Goal: Task Accomplishment & Management: Manage account settings

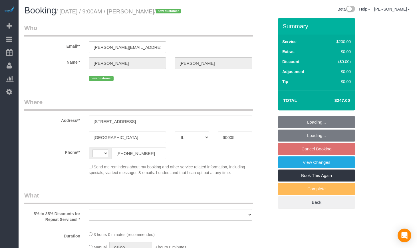
select select "IL"
select select "string:US"
select select "object:581"
select select "string:fspay-cd651fa6-2951-484e-a27e-f9d73875125e"
select select "number:1"
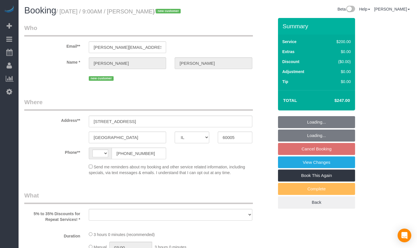
select select "number:58"
select select "number:139"
select select "number:107"
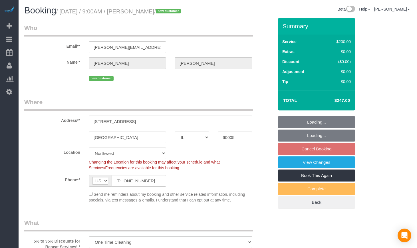
select select "512"
select select "3"
select select "object:1032"
select select "3"
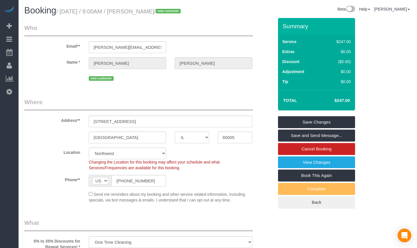
drag, startPoint x: 348, startPoint y: 101, endPoint x: 337, endPoint y: 101, distance: 10.6
click at [337, 101] on div "Total $247.00" at bounding box center [316, 100] width 77 height 20
copy table "Total $"
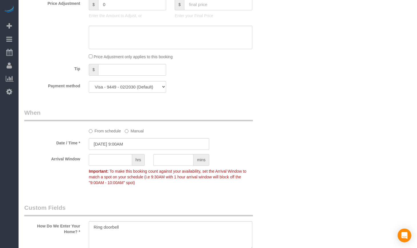
scroll to position [524, 0]
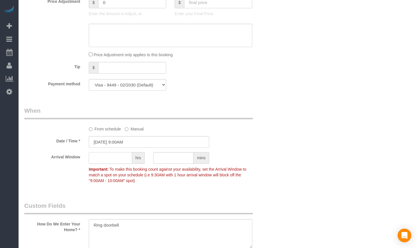
click at [113, 159] on input "text" at bounding box center [110, 158] width 43 height 12
click at [112, 157] on input "text" at bounding box center [110, 158] width 43 height 12
type input "0"
type input "1"
click at [278, 199] on div "Who Email** emily.mones@gmail.com Name * Emily Di Giulio new customer Where Add…" at bounding box center [149, 117] width 258 height 1247
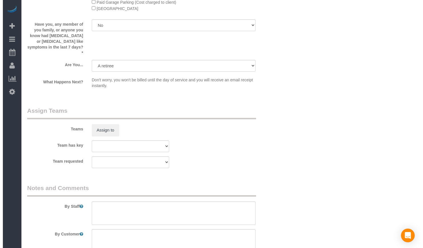
scroll to position [952, 0]
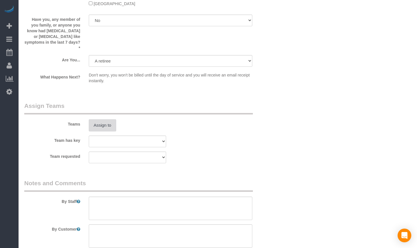
click at [103, 121] on button "Assign to" at bounding box center [102, 125] width 27 height 12
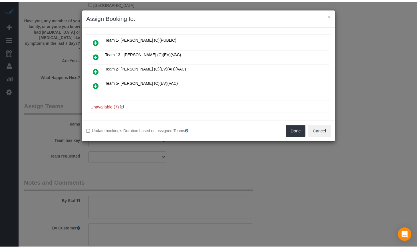
scroll to position [29, 0]
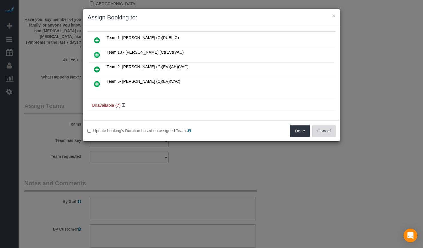
click at [326, 133] on button "Cancel" at bounding box center [323, 131] width 23 height 12
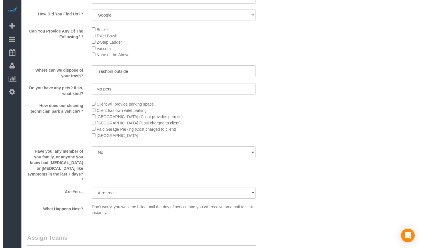
scroll to position [952, 0]
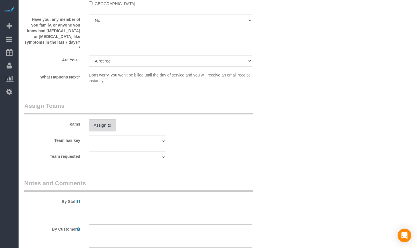
click at [109, 119] on button "Assign to" at bounding box center [102, 125] width 27 height 12
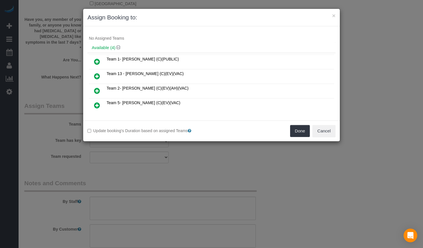
scroll to position [29, 0]
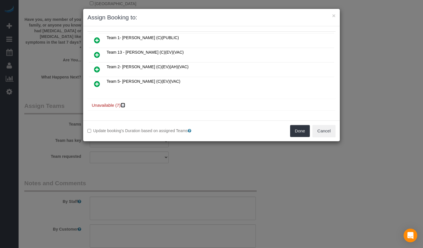
click at [124, 106] on icon at bounding box center [123, 105] width 3 height 4
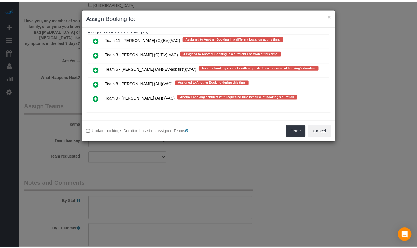
scroll to position [153, 0]
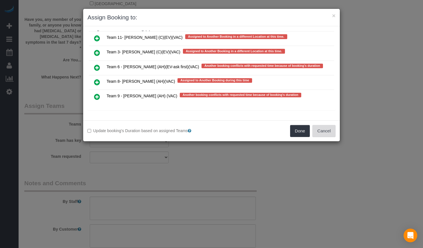
click at [326, 131] on button "Cancel" at bounding box center [323, 131] width 23 height 12
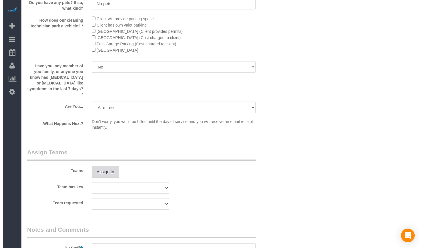
scroll to position [905, 0]
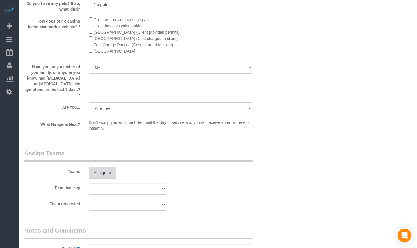
click at [107, 167] on button "Assign to" at bounding box center [102, 173] width 27 height 12
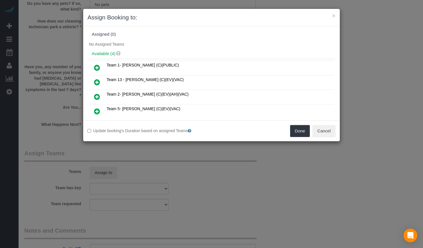
scroll to position [0, 0]
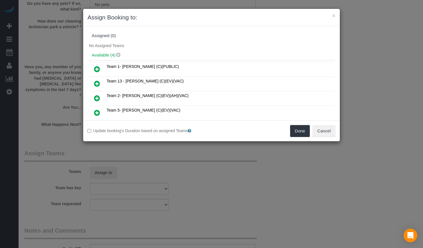
click at [98, 97] on icon at bounding box center [97, 98] width 6 height 7
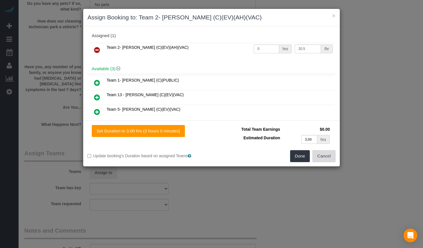
click at [331, 157] on button "Cancel" at bounding box center [323, 156] width 23 height 12
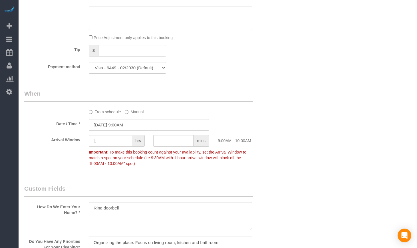
scroll to position [428, 0]
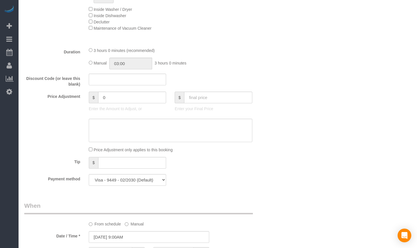
click at [89, 65] on div "Manual 03:00 3 hours 0 minutes" at bounding box center [171, 64] width 164 height 12
click at [142, 64] on input "03:00" at bounding box center [130, 64] width 43 height 12
type input "03:10"
click at [224, 159] on div "Tip $" at bounding box center [149, 163] width 258 height 13
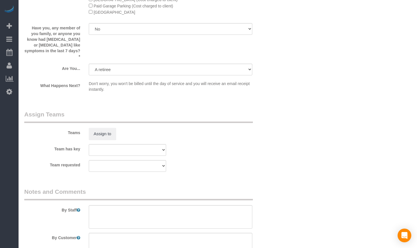
scroll to position [952, 0]
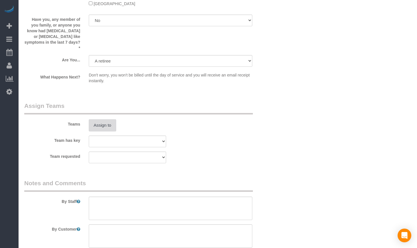
click at [99, 119] on button "Assign to" at bounding box center [102, 125] width 27 height 12
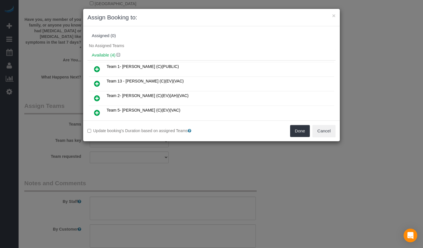
click at [99, 96] on icon at bounding box center [97, 98] width 6 height 7
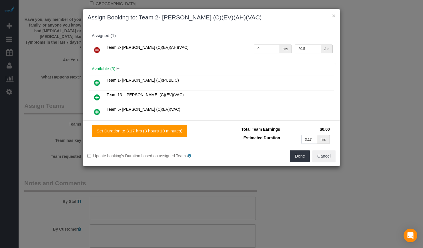
click at [313, 139] on input "3.17" at bounding box center [309, 139] width 16 height 9
type input "3.12"
click at [267, 46] on input "0" at bounding box center [266, 49] width 25 height 9
paste input "3.12"
type input "3.13"
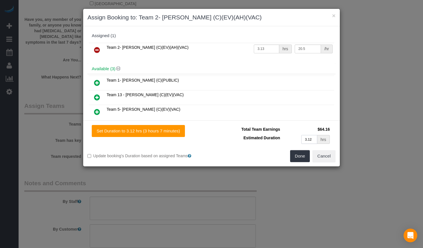
click at [311, 142] on input "3.12" at bounding box center [309, 139] width 16 height 9
paste input "3"
type input "3.13"
click at [305, 155] on button "Done" at bounding box center [300, 156] width 20 height 12
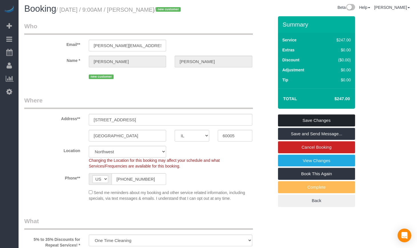
scroll to position [0, 0]
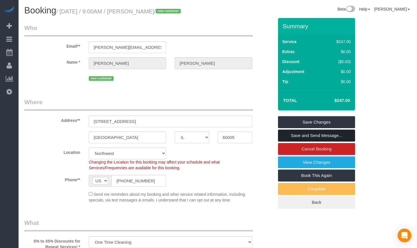
click at [325, 137] on link "Save and Send Message..." at bounding box center [316, 136] width 77 height 12
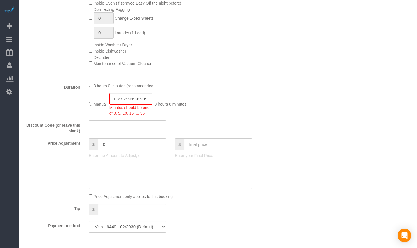
scroll to position [428, 0]
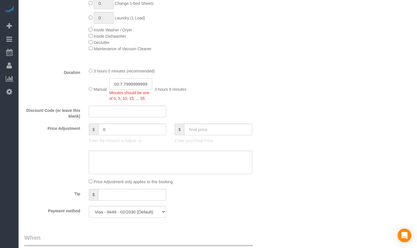
click at [138, 83] on input "03:7.799999999999983" at bounding box center [130, 84] width 43 height 12
click at [123, 101] on li "03:00" at bounding box center [124, 101] width 25 height 7
click at [129, 83] on input "03:00" at bounding box center [130, 84] width 43 height 12
type input "03:10"
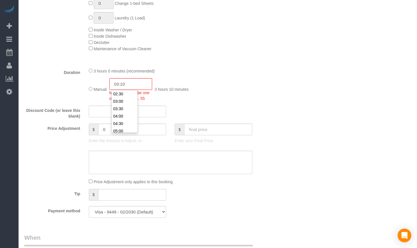
click at [267, 103] on fieldset "What 5% to 35% Discounts for Repeat Services! * One Time Cleaning Weekly Cleani…" at bounding box center [149, 16] width 250 height 411
click at [266, 115] on div "Discount Code (or leave this blank)" at bounding box center [149, 113] width 258 height 14
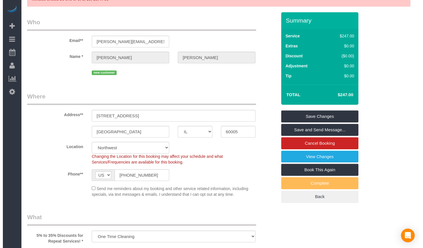
scroll to position [0, 0]
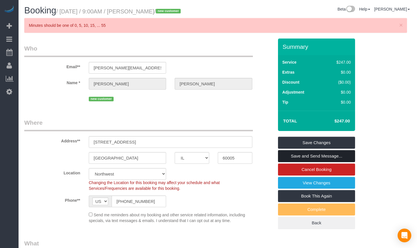
click at [303, 154] on link "Save and Send Message..." at bounding box center [316, 156] width 77 height 12
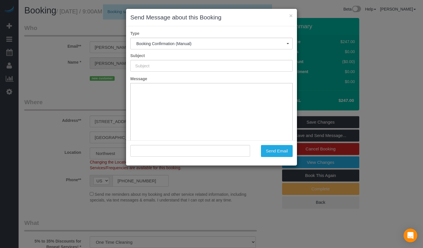
type input "Your Booking With Fresh Tech Maid, Confirmed!"
type input ""Emily Di Giulio" <emily.mones@gmail.com>"
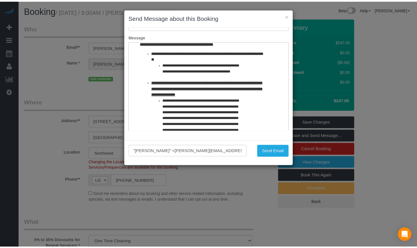
scroll to position [143, 0]
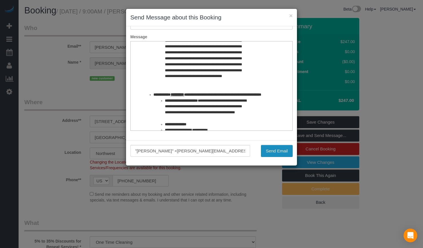
click at [275, 151] on button "Send Email" at bounding box center [277, 151] width 32 height 12
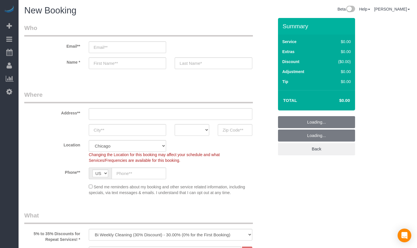
select select "512"
